Goal: Check status

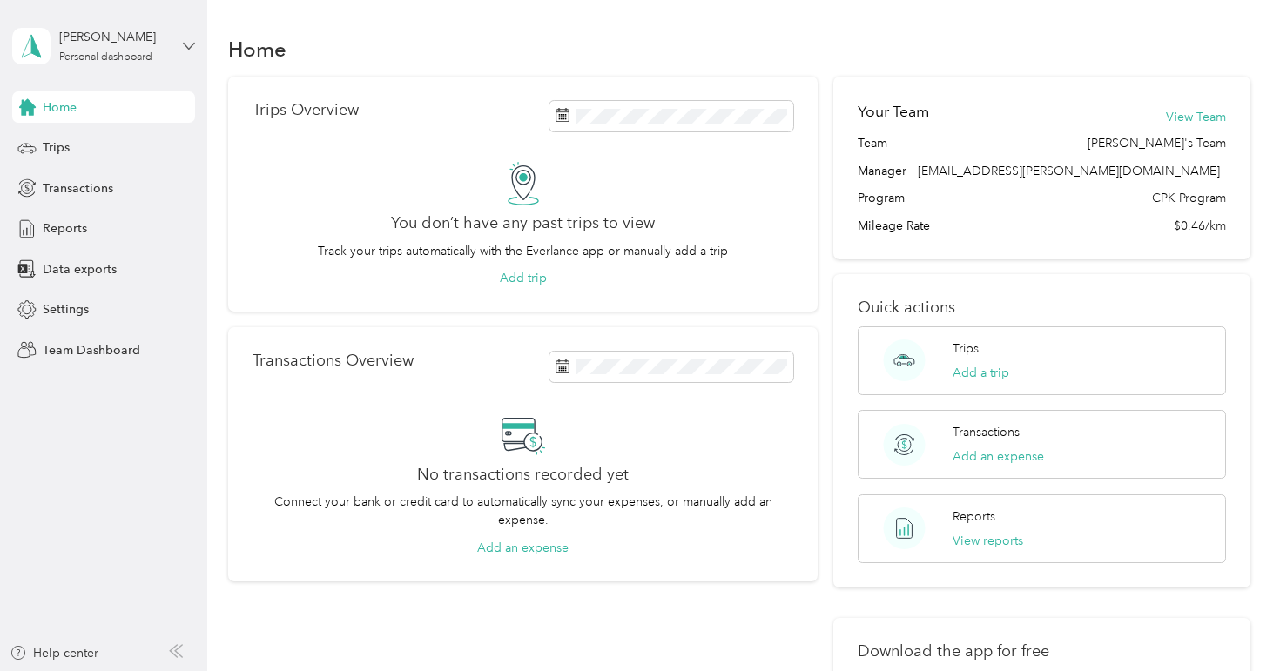
click at [189, 43] on icon at bounding box center [189, 46] width 12 height 12
click at [160, 138] on div "Team dashboard" at bounding box center [244, 143] width 441 height 30
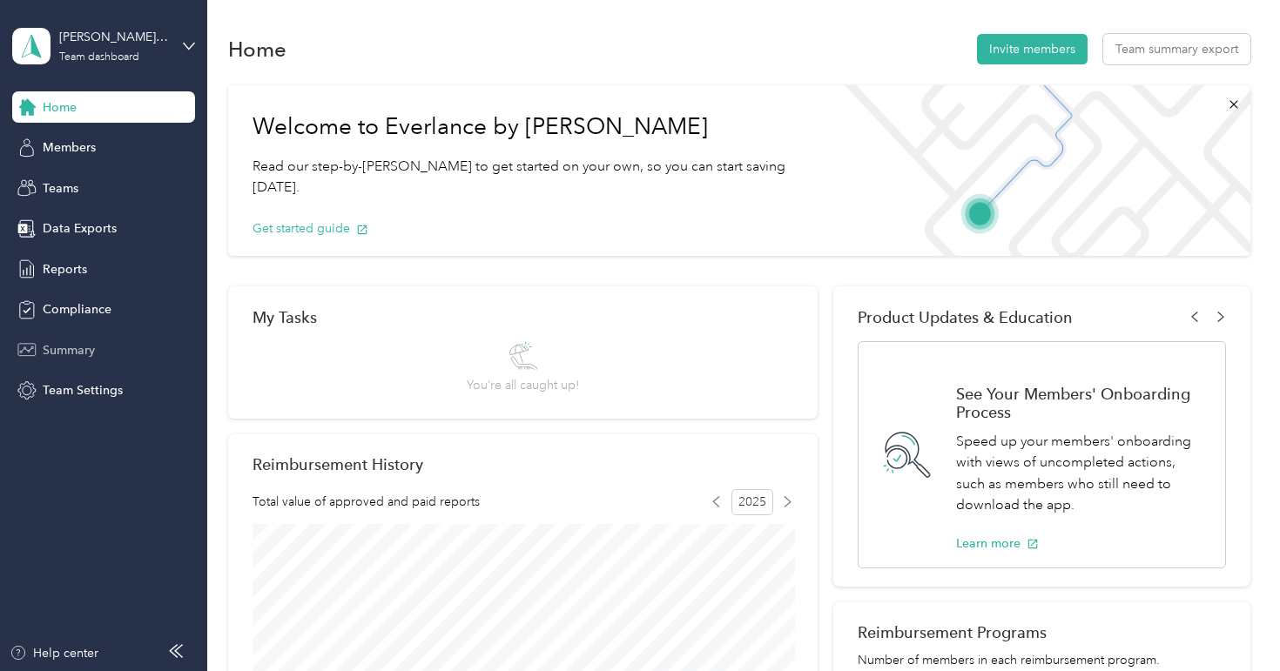
click at [80, 347] on span "Summary" at bounding box center [69, 350] width 52 height 18
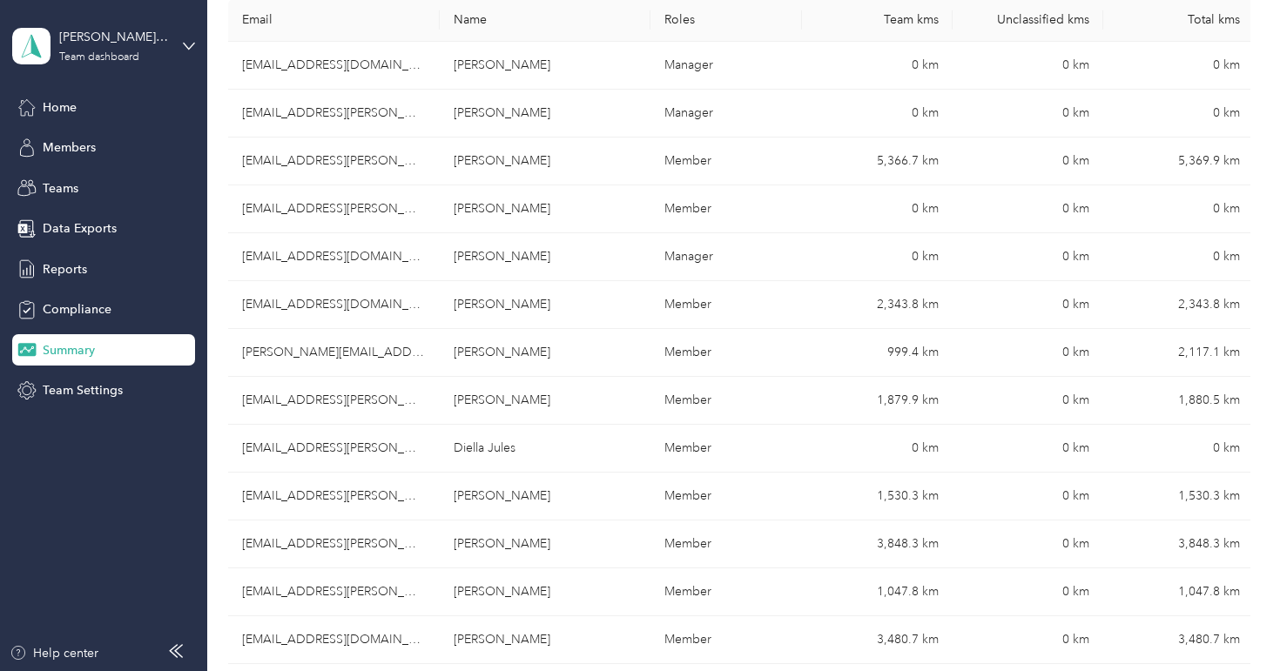
scroll to position [564, 0]
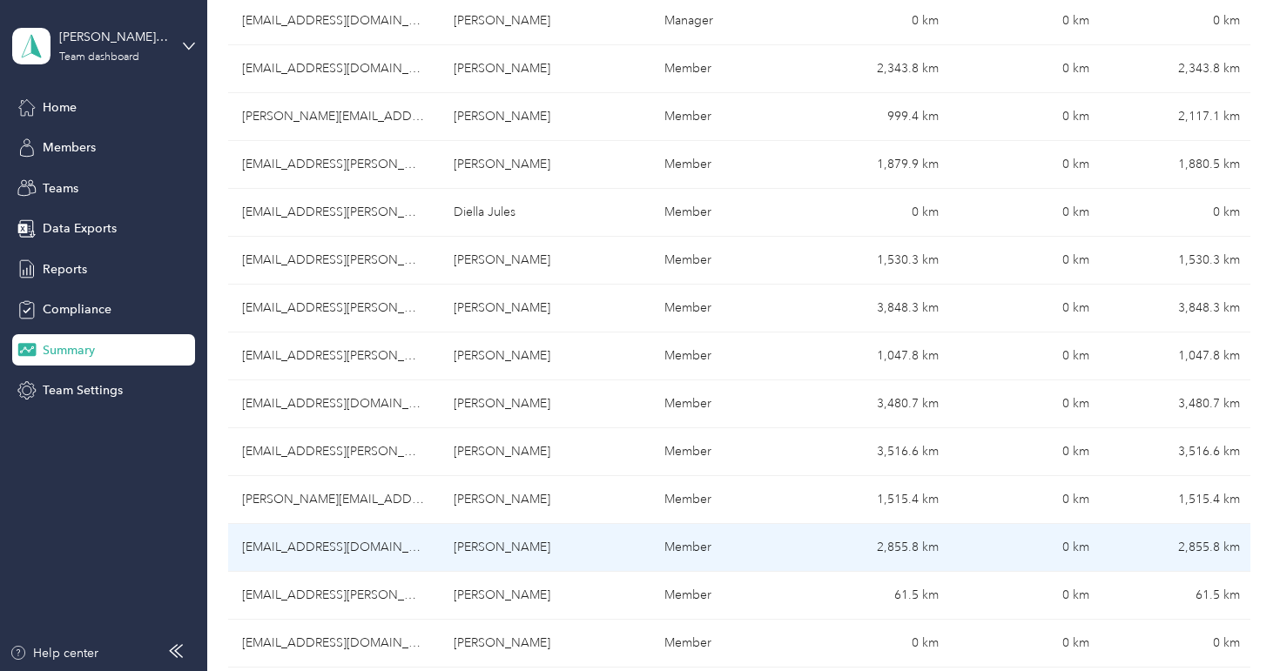
click at [732, 550] on td "Member" at bounding box center [726, 548] width 151 height 48
